Goal: Task Accomplishment & Management: Manage account settings

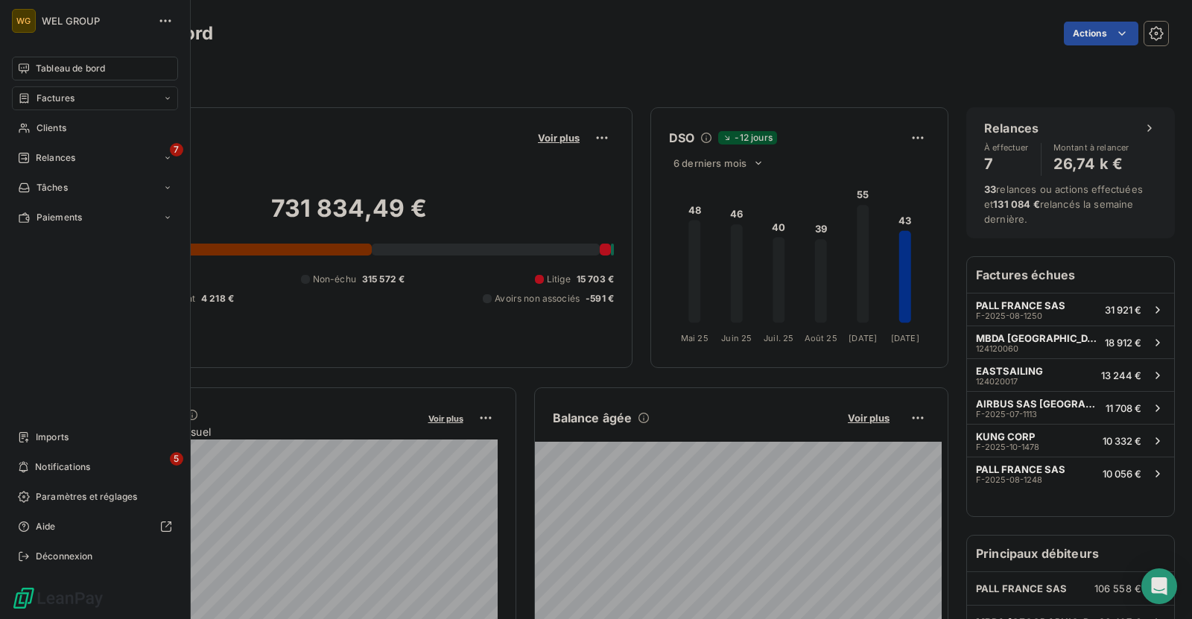
click at [79, 98] on div "Factures" at bounding box center [95, 98] width 166 height 24
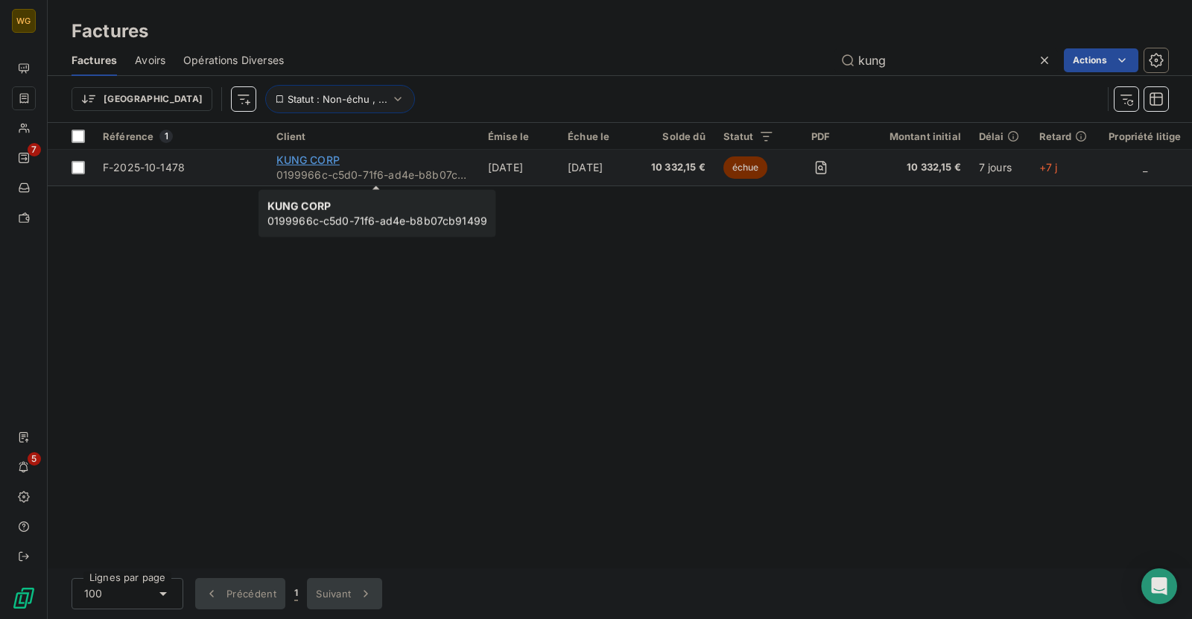
click at [314, 159] on span "KUNG CORP" at bounding box center [307, 159] width 63 height 13
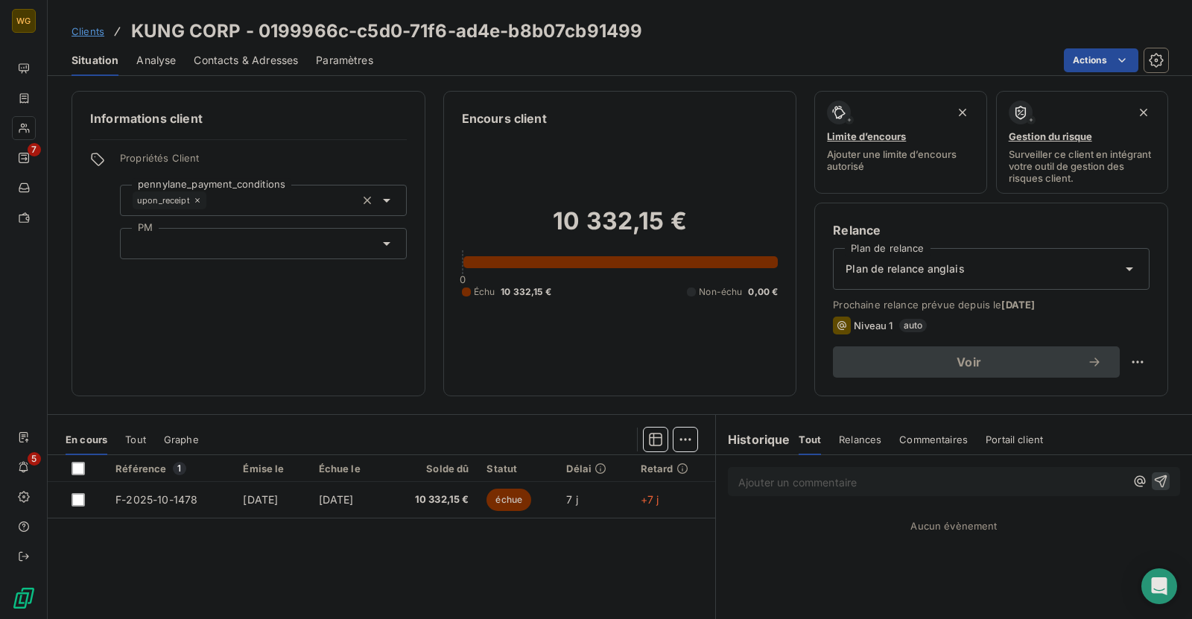
click at [273, 63] on span "Contacts & Adresses" at bounding box center [246, 60] width 104 height 15
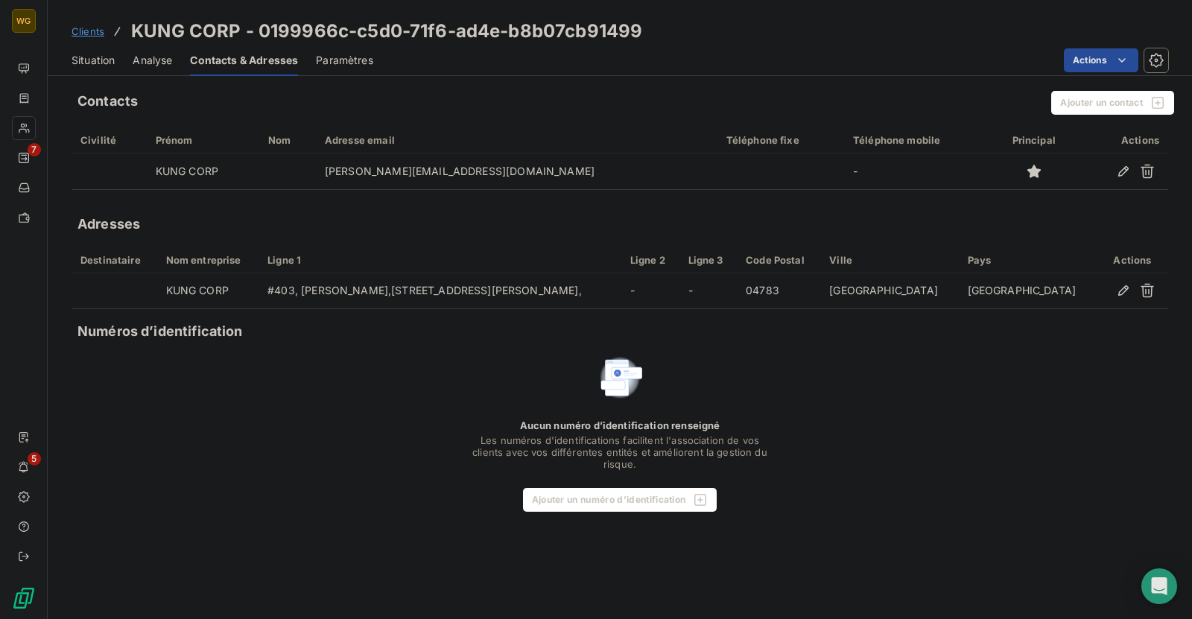
click at [98, 57] on span "Situation" at bounding box center [92, 60] width 43 height 15
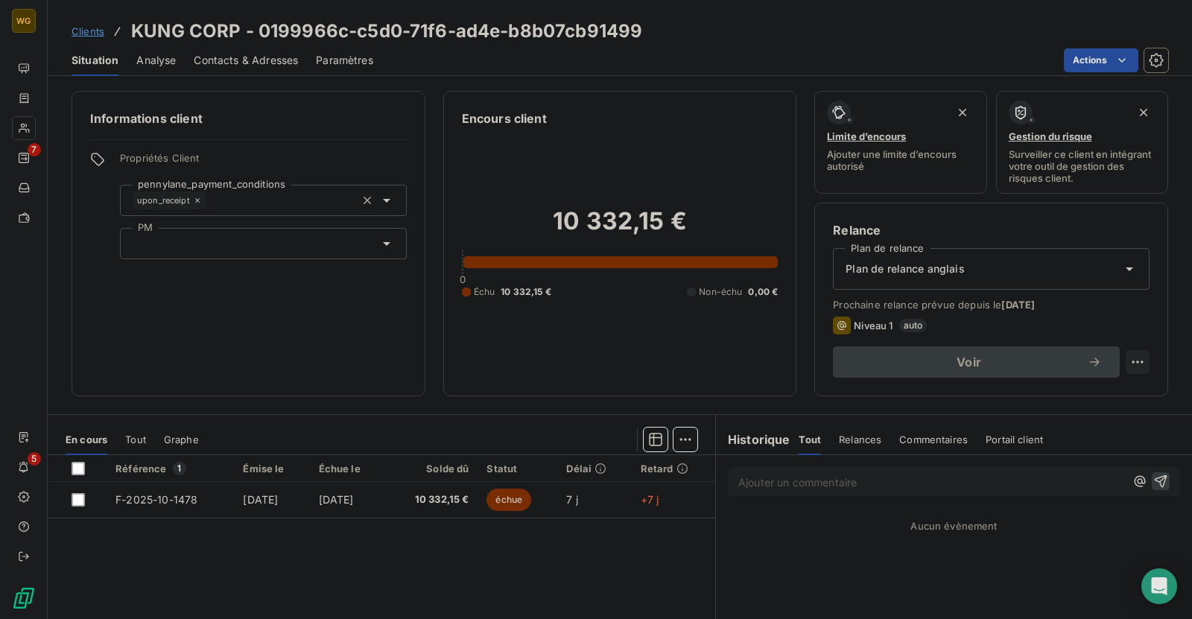
click at [1132, 358] on html "WG 7 5 Clients KUNG CORP - 0199966c-c5d0-71f6-ad4e-b8b07cb91499 Situation Analy…" at bounding box center [596, 309] width 1192 height 619
click at [808, 357] on html "WG 7 5 Clients KUNG CORP - 0199966c-c5d0-71f6-ad4e-b8b07cb91499 Situation Analy…" at bounding box center [596, 309] width 1192 height 619
click at [1138, 363] on html "WG 7 5 Clients KUNG CORP - 0199966c-c5d0-71f6-ad4e-b8b07cb91499 Situation Analy…" at bounding box center [596, 309] width 1192 height 619
click at [1099, 396] on div "Replanifier cette action" at bounding box center [1076, 393] width 133 height 24
select select "9"
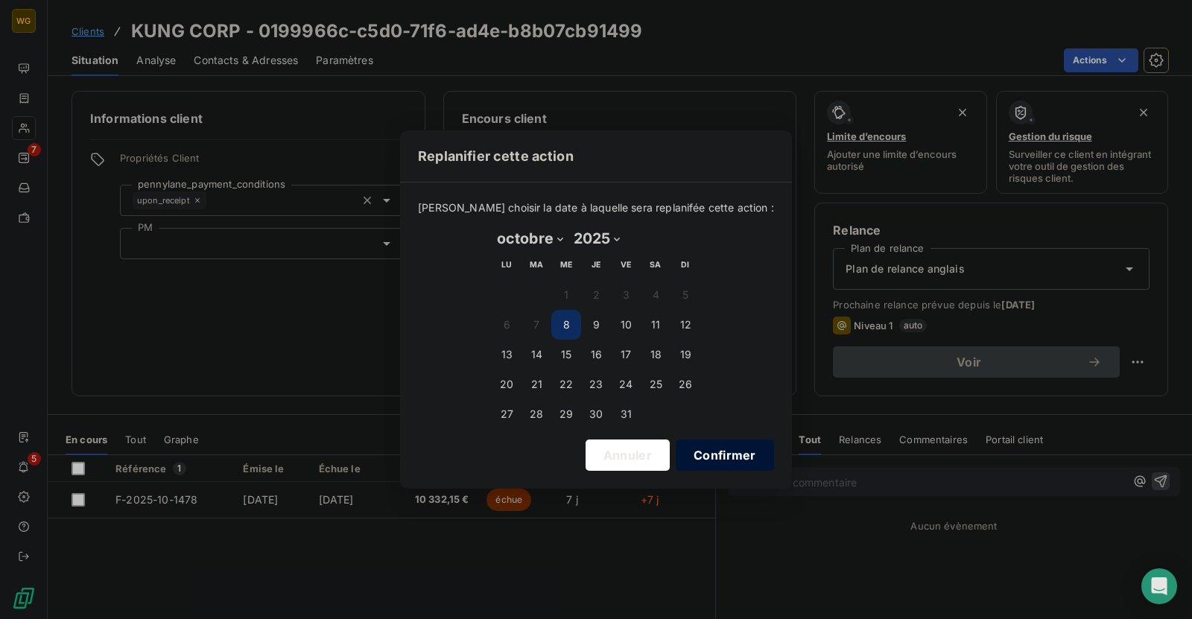
click at [705, 460] on button "Confirmer" at bounding box center [725, 454] width 98 height 31
